Goal: Transaction & Acquisition: Purchase product/service

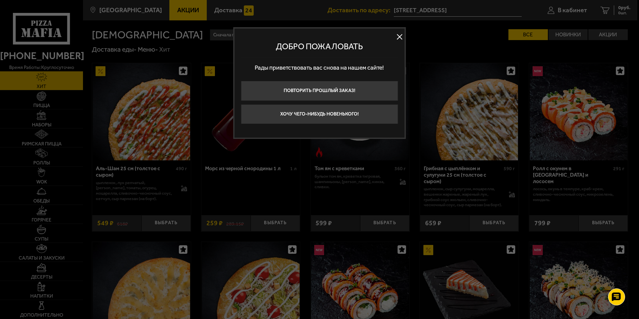
click at [401, 38] on button at bounding box center [399, 37] width 10 height 10
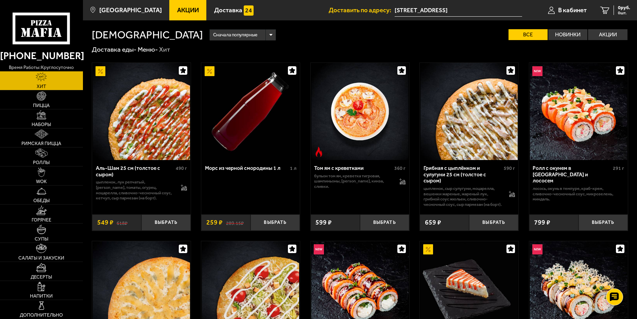
click at [445, 14] on input "[STREET_ADDRESS]" at bounding box center [459, 10] width 128 height 13
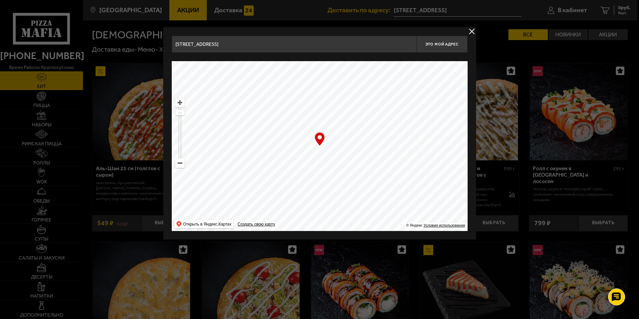
click at [332, 153] on ymaps at bounding box center [320, 146] width 296 height 170
click at [439, 44] on span "Это мой адрес" at bounding box center [441, 44] width 33 height 4
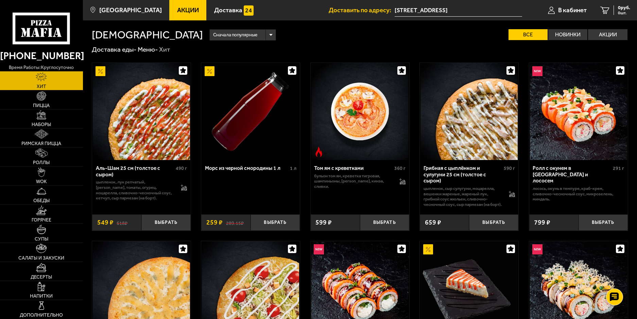
click at [444, 11] on input "[STREET_ADDRESS]" at bounding box center [459, 10] width 128 height 13
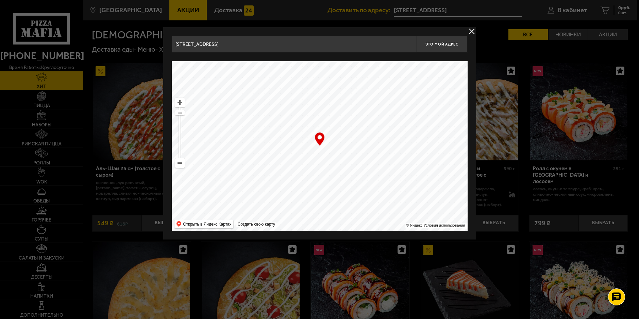
drag, startPoint x: 250, startPoint y: 60, endPoint x: 263, endPoint y: 55, distance: 13.6
click at [250, 59] on div "Найдите адрес перетащив карту" at bounding box center [320, 57] width 296 height 9
click at [281, 48] on input "[STREET_ADDRESS]" at bounding box center [294, 44] width 245 height 17
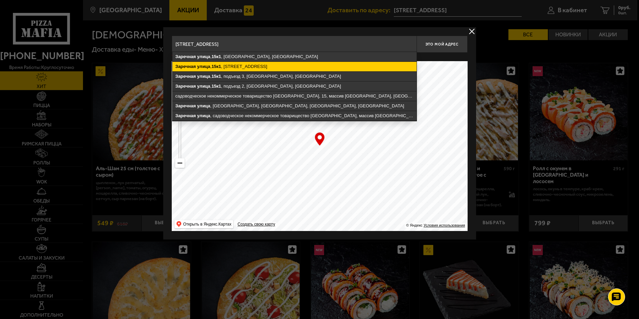
click at [255, 67] on ymaps "Заречная улица , 15к1 , подъезд 1, посёлок Парголово, Санкт-Петербург" at bounding box center [294, 67] width 244 height 10
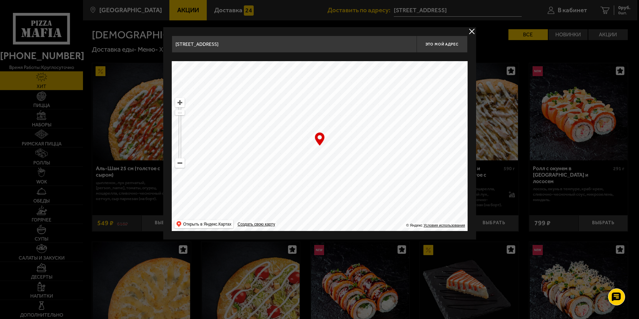
drag, startPoint x: 338, startPoint y: 148, endPoint x: 323, endPoint y: 156, distance: 16.7
click at [323, 156] on ymaps at bounding box center [320, 146] width 296 height 170
type input "[STREET_ADDRESS]"
click at [443, 57] on div "Найдите адрес перетащив карту" at bounding box center [320, 57] width 296 height 9
click at [444, 44] on span "Это мой адрес" at bounding box center [441, 44] width 33 height 4
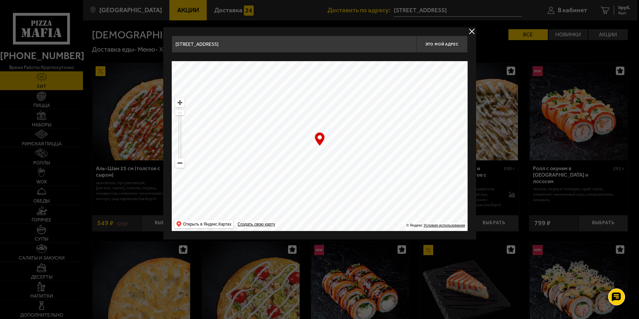
type input "[STREET_ADDRESS]"
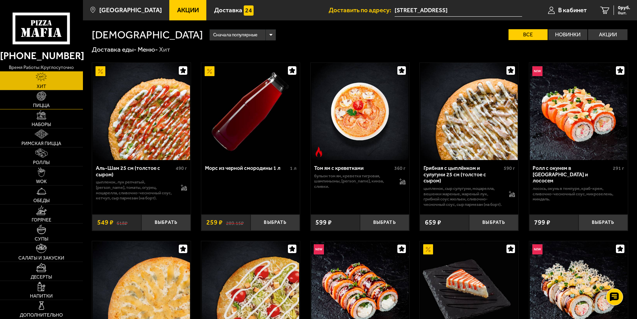
click at [49, 102] on link "Пицца" at bounding box center [41, 99] width 83 height 19
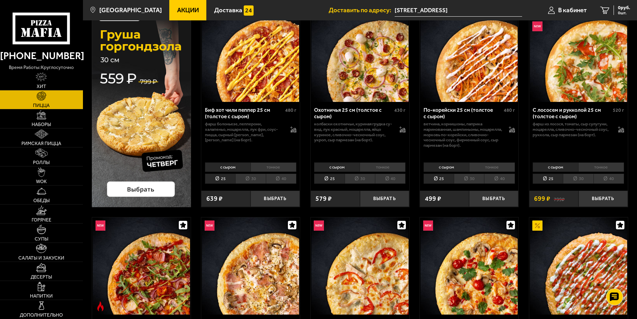
scroll to position [34, 0]
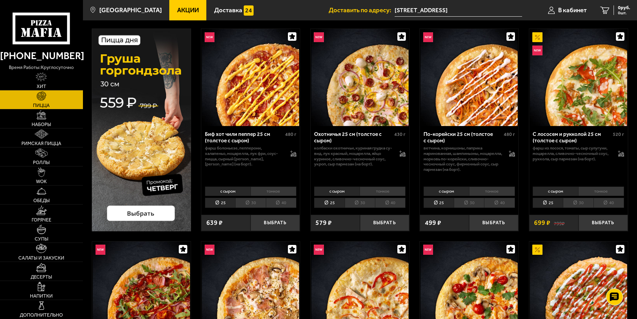
click at [168, 151] on img at bounding box center [141, 130] width 99 height 203
click at [133, 210] on img at bounding box center [141, 130] width 99 height 203
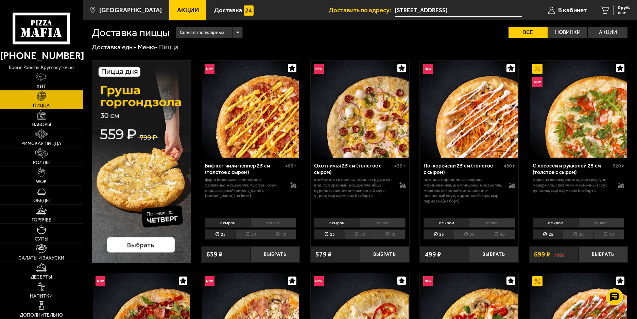
scroll to position [0, 0]
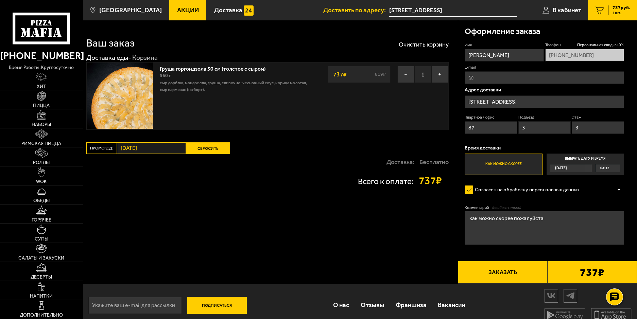
click at [219, 145] on button "Сбросить" at bounding box center [208, 148] width 44 height 12
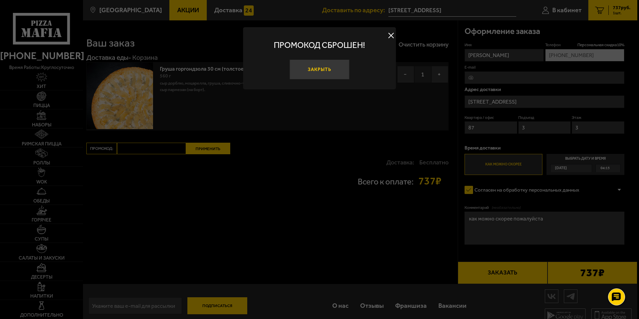
click at [318, 71] on button "Закрыть" at bounding box center [319, 70] width 60 height 20
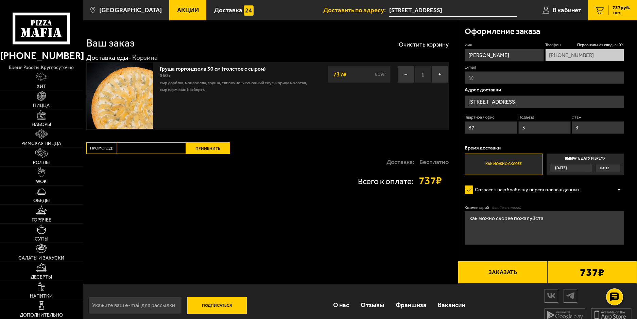
drag, startPoint x: 126, startPoint y: 147, endPoint x: 143, endPoint y: 152, distance: 18.3
click at [126, 147] on input "Промокод:" at bounding box center [151, 148] width 69 height 12
type input "[DATE]"
click at [214, 152] on button "Применить" at bounding box center [208, 148] width 44 height 12
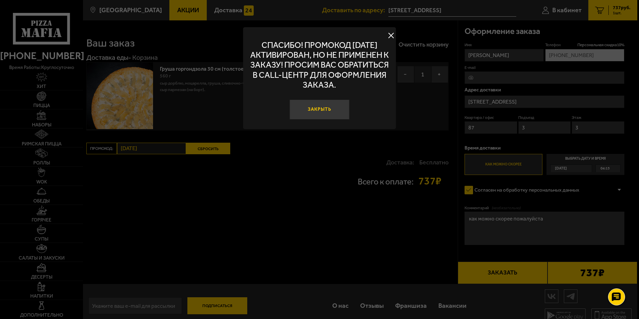
click at [326, 105] on button "Закрыть" at bounding box center [319, 110] width 60 height 20
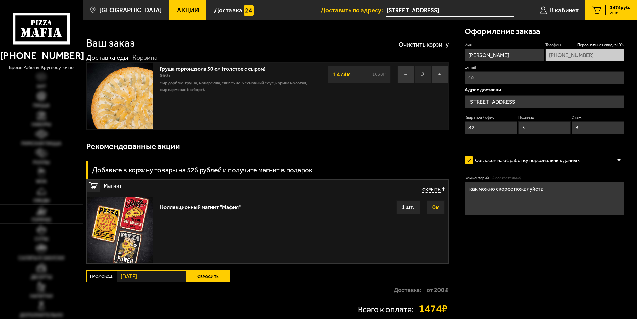
type input "[STREET_ADDRESS]"
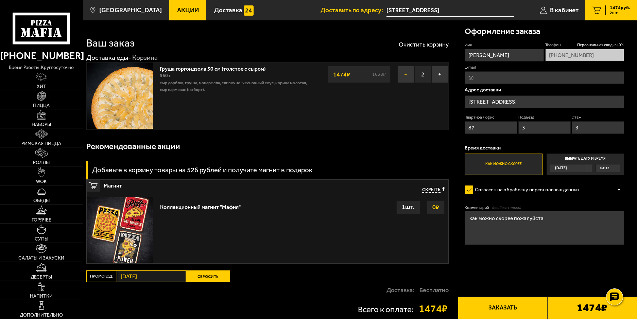
click at [402, 75] on button "−" at bounding box center [405, 74] width 17 height 17
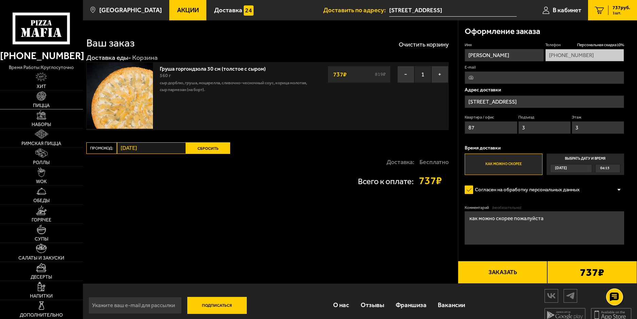
click at [48, 101] on link "Пицца" at bounding box center [41, 99] width 83 height 19
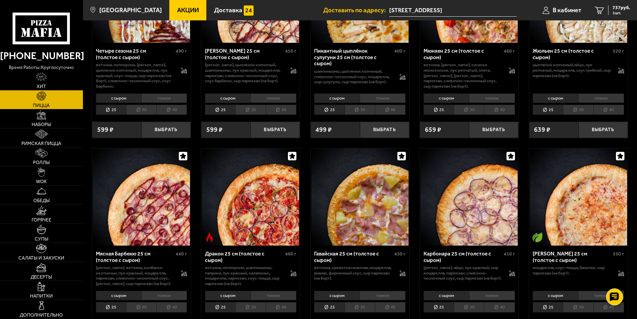
scroll to position [1190, 0]
